Goal: Find contact information: Obtain details needed to contact an individual or organization

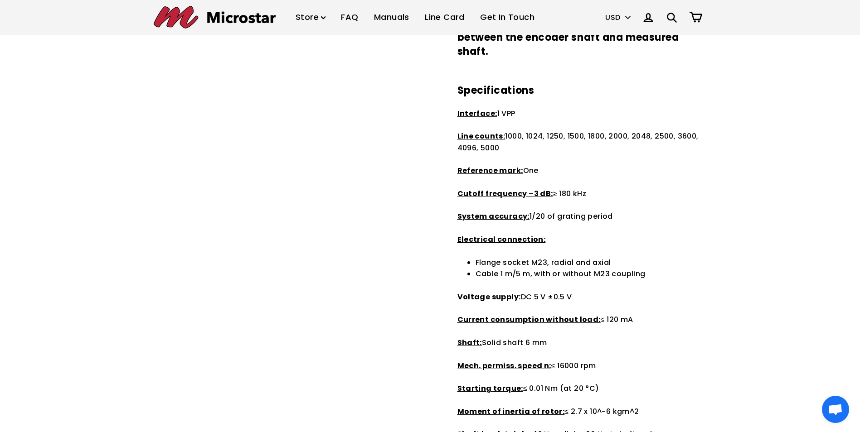
scroll to position [283, 0]
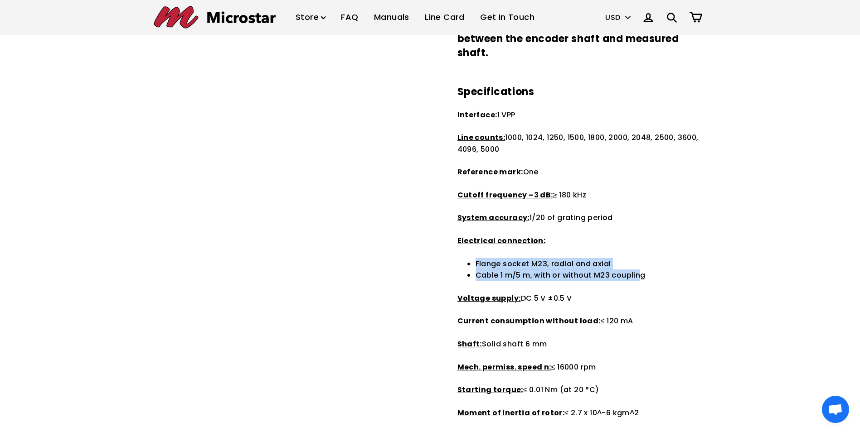
drag, startPoint x: 476, startPoint y: 246, endPoint x: 642, endPoint y: 263, distance: 167.7
click at [642, 263] on ul "Flange socket M23, radial and axial Cable 1 m/5 m, with or without M23 coupling" at bounding box center [591, 269] width 231 height 23
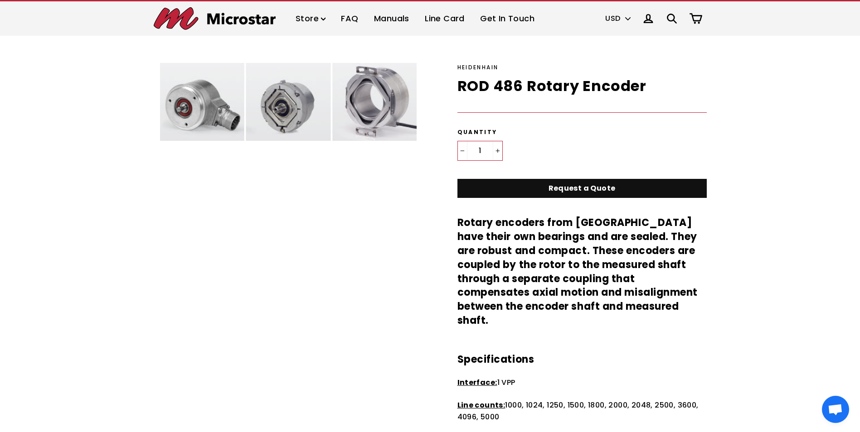
scroll to position [0, 0]
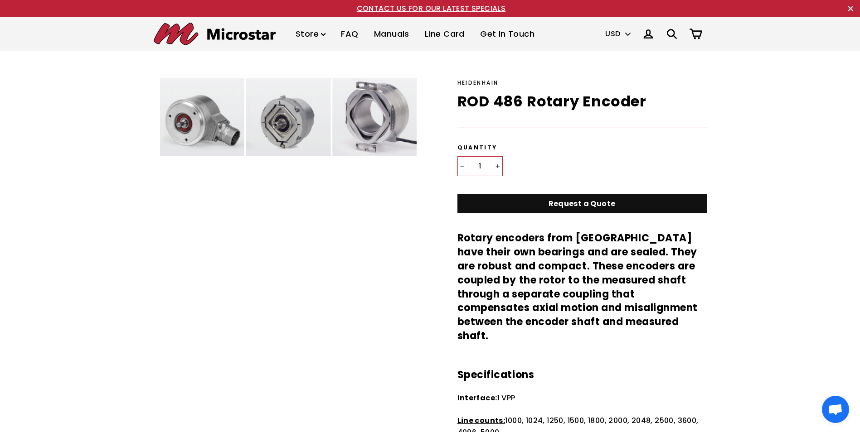
click at [509, 30] on link "Get In Touch" at bounding box center [507, 34] width 68 height 27
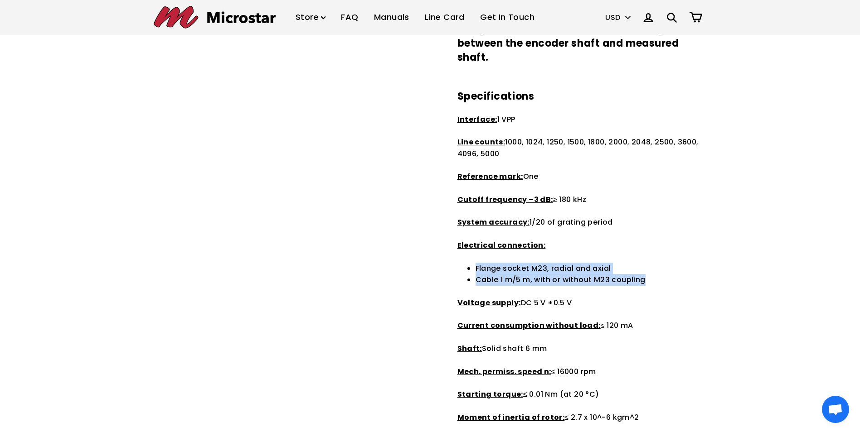
scroll to position [283, 0]
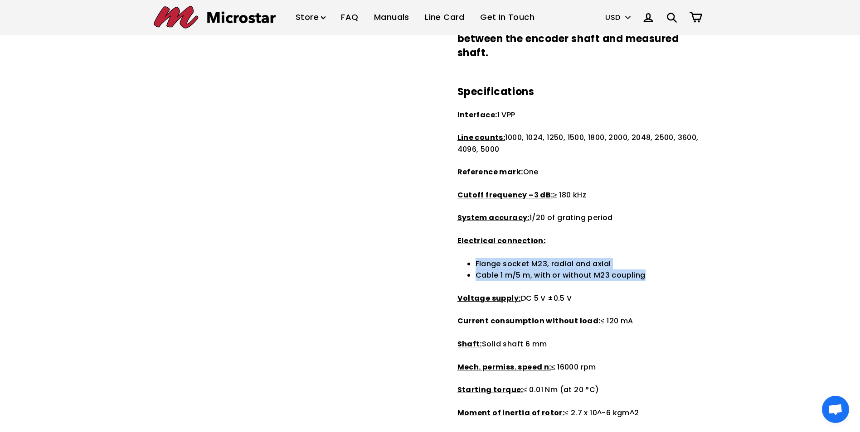
drag, startPoint x: 451, startPoint y: 100, endPoint x: 712, endPoint y: 419, distance: 412.4
click at [712, 419] on div "Heidenhain ROD 486 Rotary Encoder Regular price $0.00 USD Default Title - $0.00…" at bounding box center [430, 238] width 589 height 886
drag, startPoint x: 712, startPoint y: 419, endPoint x: 753, endPoint y: 291, distance: 134.3
click at [753, 291] on div "Heidenhain ROD 486 Rotary Encoder Regular price $0.00 USD Default Title - $0.00…" at bounding box center [430, 238] width 860 height 941
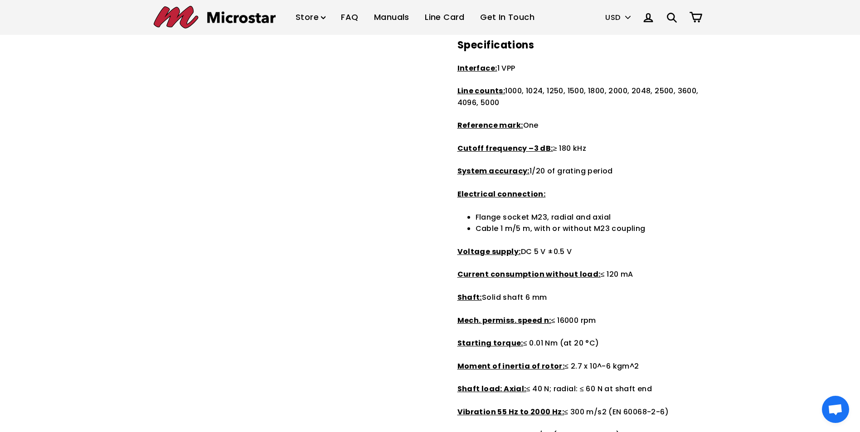
scroll to position [317, 0]
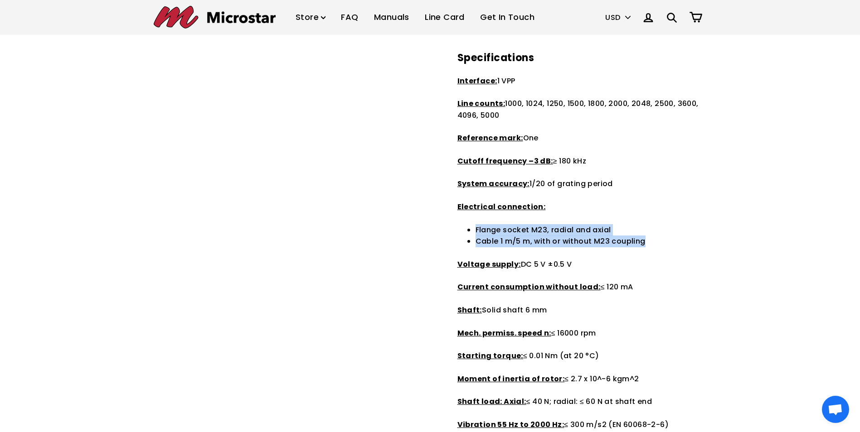
drag, startPoint x: 475, startPoint y: 215, endPoint x: 653, endPoint y: 228, distance: 179.1
click at [653, 228] on div "Rotary encoders from [GEOGRAPHIC_DATA] have their own bearings and are sealed. …" at bounding box center [581, 271] width 249 height 715
click at [655, 236] on li "Cable 1 m/5 m, with or without M23 coupling" at bounding box center [591, 242] width 231 height 12
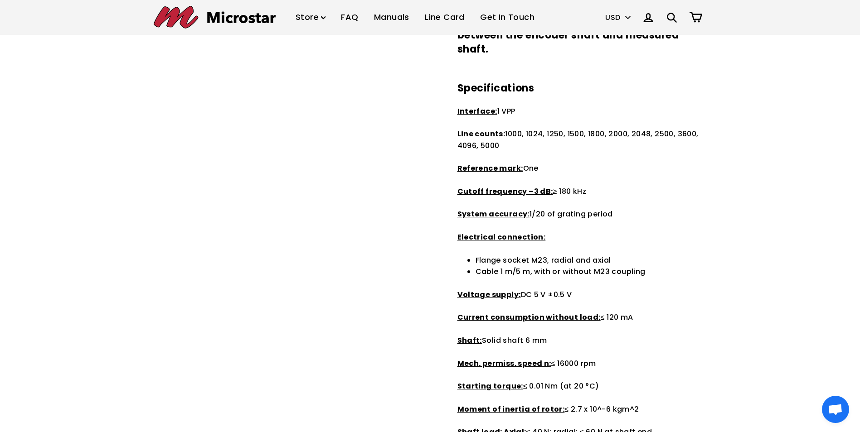
scroll to position [249, 0]
